Goal: Task Accomplishment & Management: Use online tool/utility

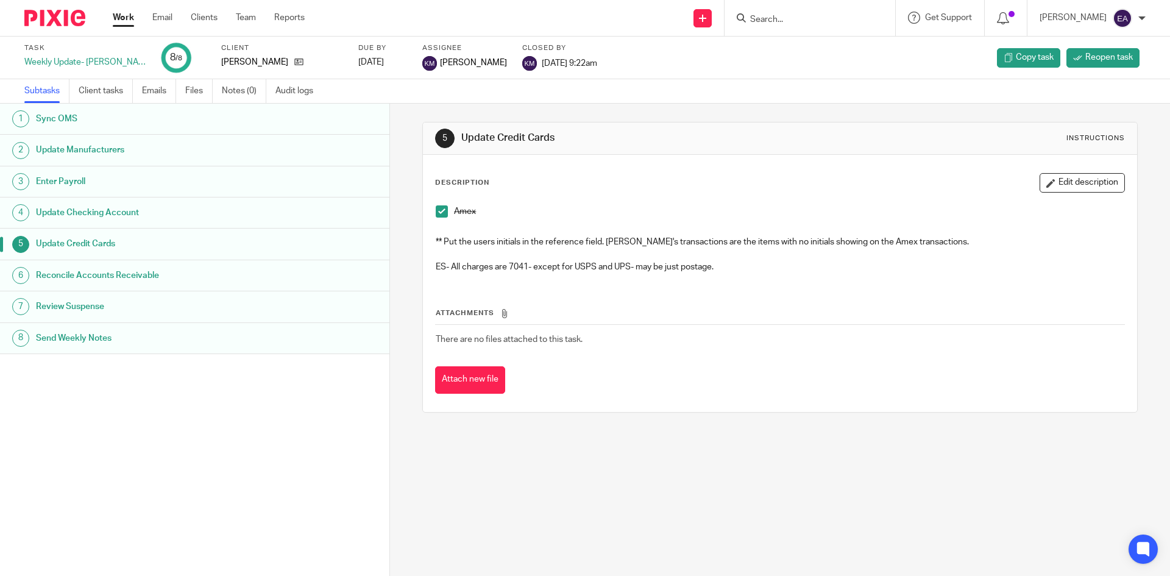
click at [82, 307] on h1 "Review Suspense" at bounding box center [150, 306] width 228 height 18
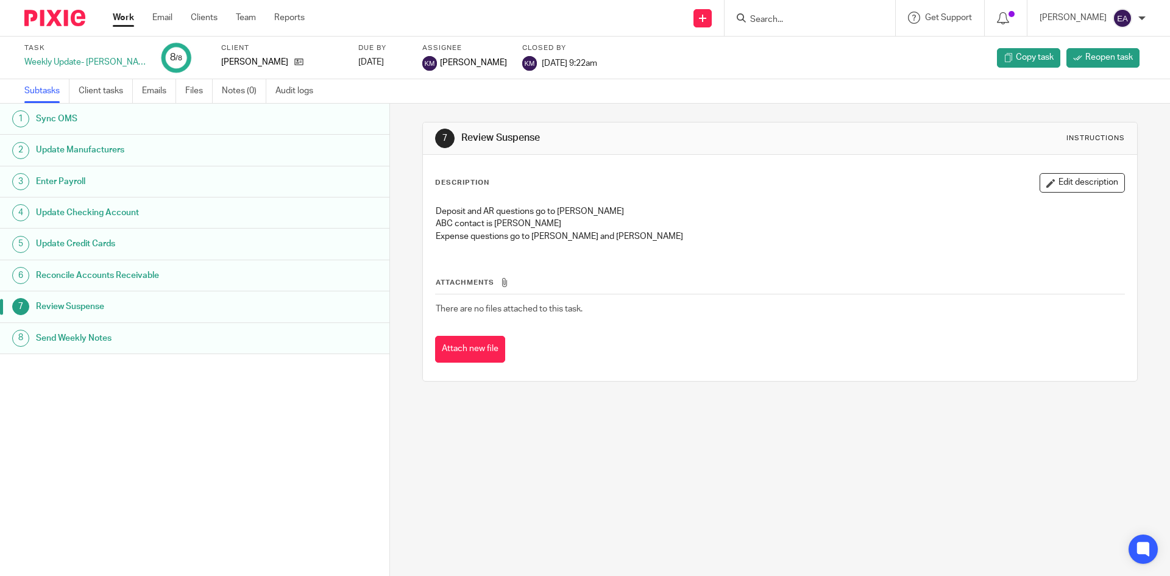
click at [98, 333] on h1 "Send Weekly Notes" at bounding box center [150, 338] width 228 height 18
drag, startPoint x: 599, startPoint y: 205, endPoint x: 548, endPoint y: 204, distance: 50.6
click at [548, 204] on div "ABS Weekly Notes Password- Polumya22 Notes are sent to Diane and Emily Suspense…" at bounding box center [780, 225] width 700 height 52
copy p "Polumya22"
click at [784, 22] on input "Search" at bounding box center [804, 20] width 110 height 11
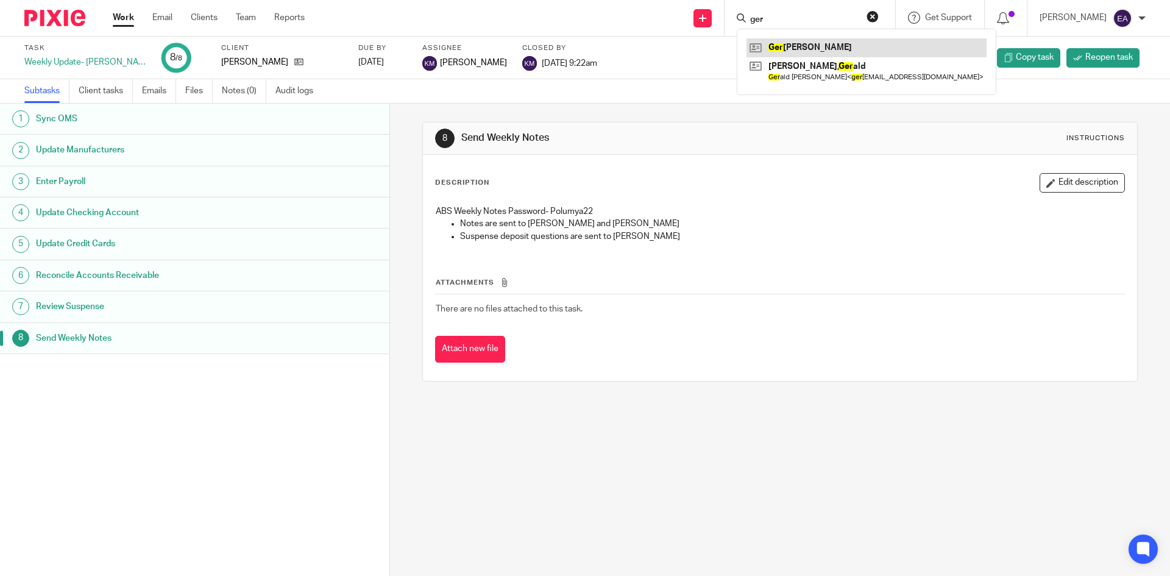
type input "ger"
click at [800, 43] on link at bounding box center [867, 47] width 240 height 18
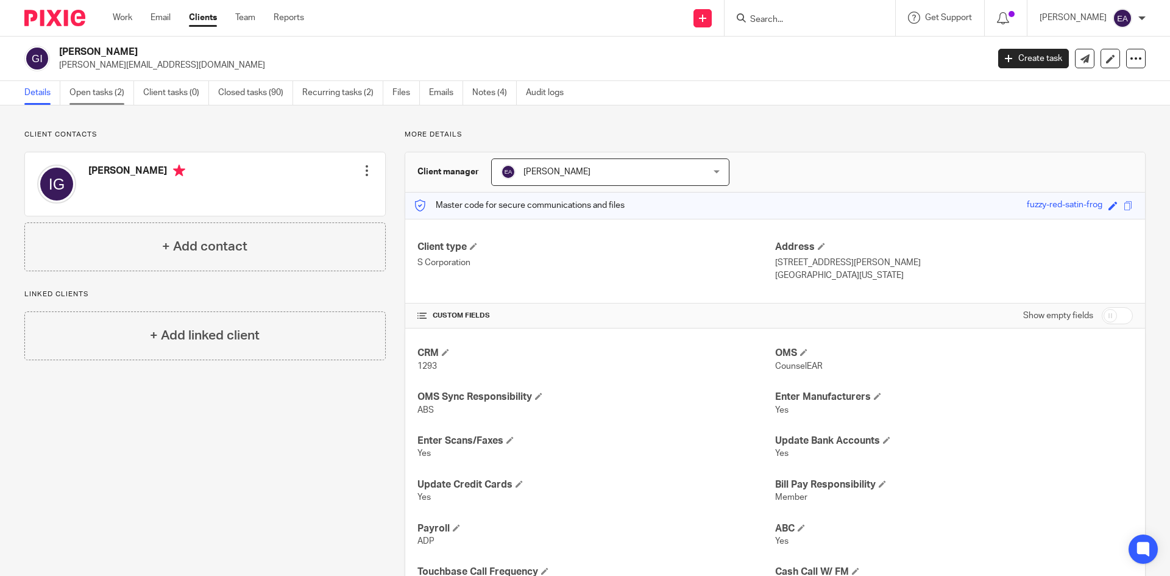
click at [110, 94] on link "Open tasks (2)" at bounding box center [101, 93] width 65 height 24
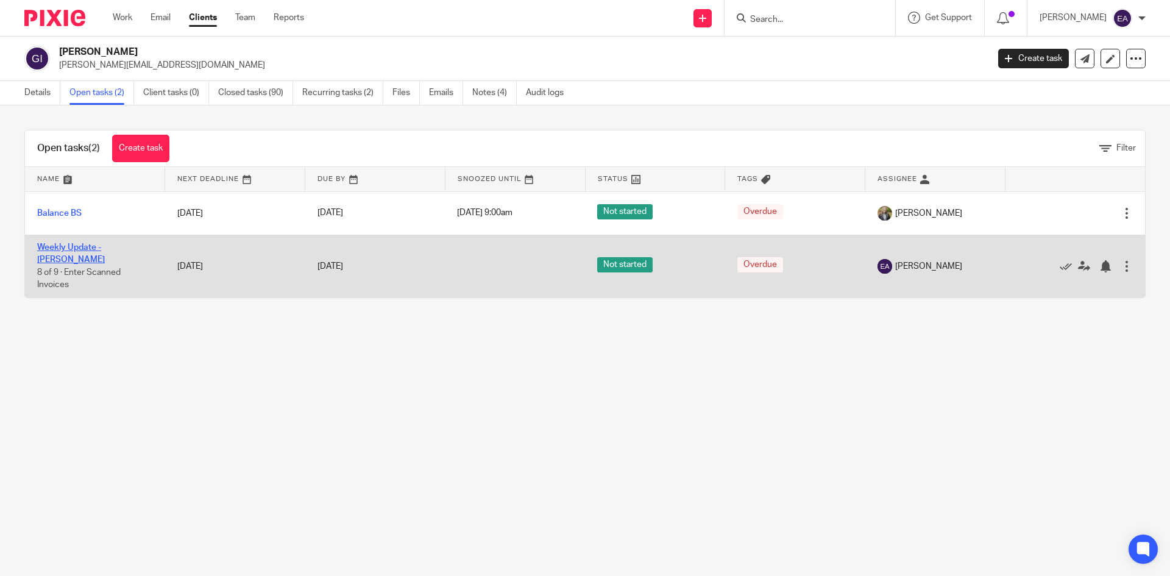
click at [105, 246] on link "Weekly Update - [PERSON_NAME]" at bounding box center [71, 253] width 68 height 21
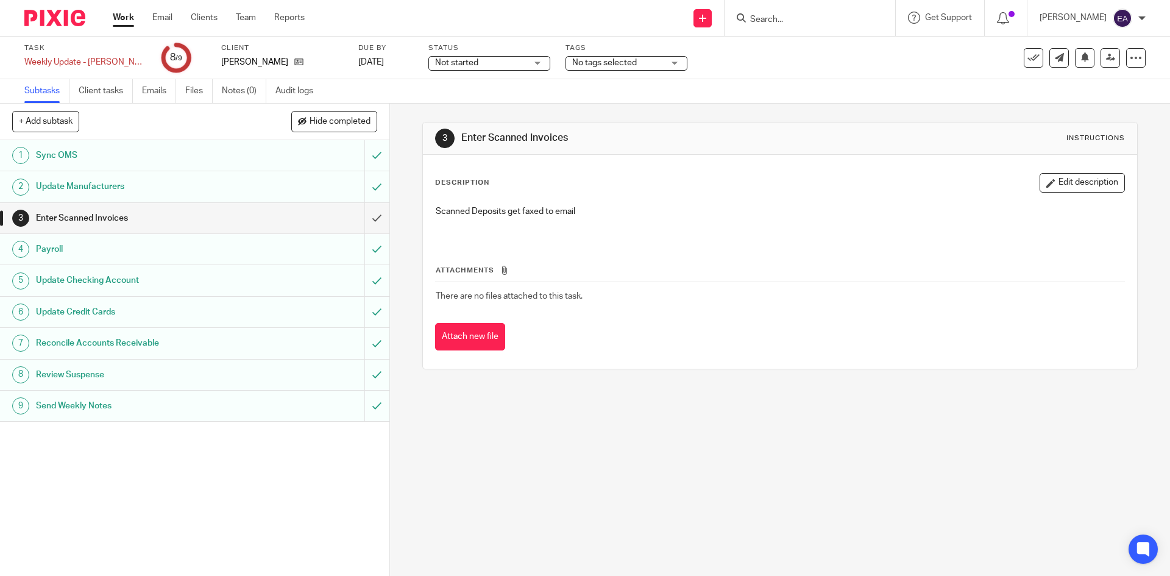
click at [249, 191] on div "Update Manufacturers" at bounding box center [194, 186] width 316 height 18
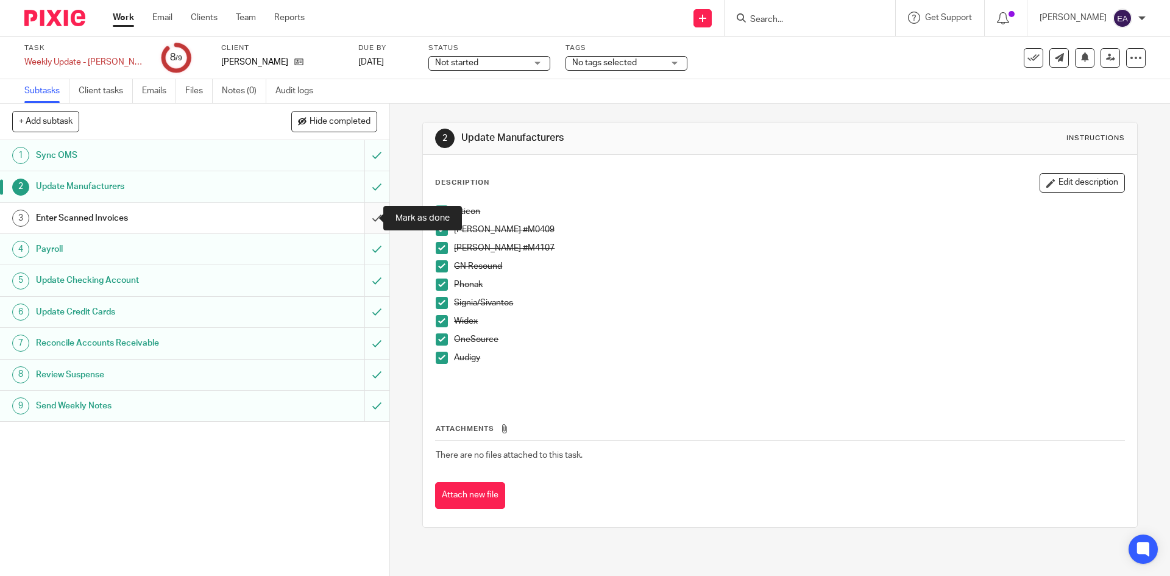
click at [368, 219] on input "submit" at bounding box center [194, 218] width 389 height 30
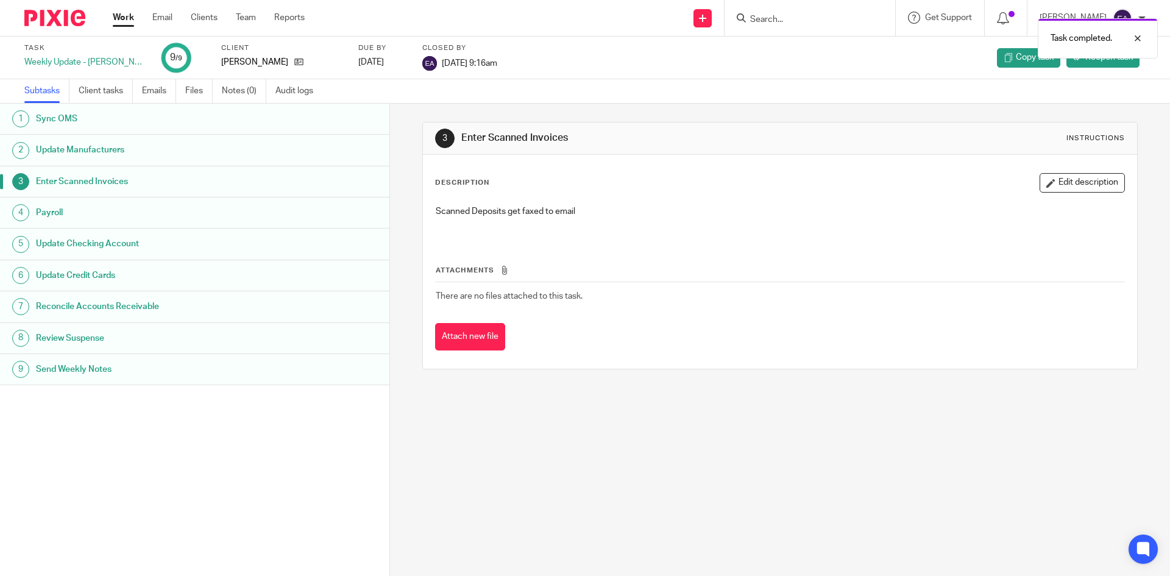
click at [120, 154] on h1 "Update Manufacturers" at bounding box center [150, 150] width 228 height 18
